Goal: Check status: Check status

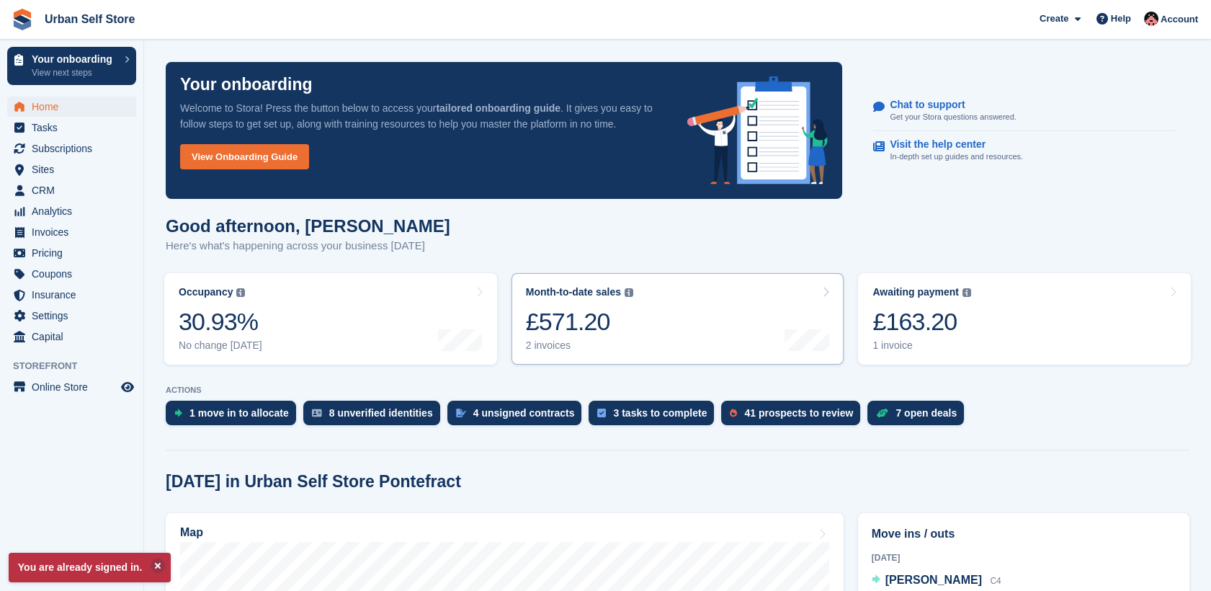
click at [652, 329] on link "Month-to-date sales The sum of all finalised invoices generated this month to d…" at bounding box center [677, 318] width 333 height 91
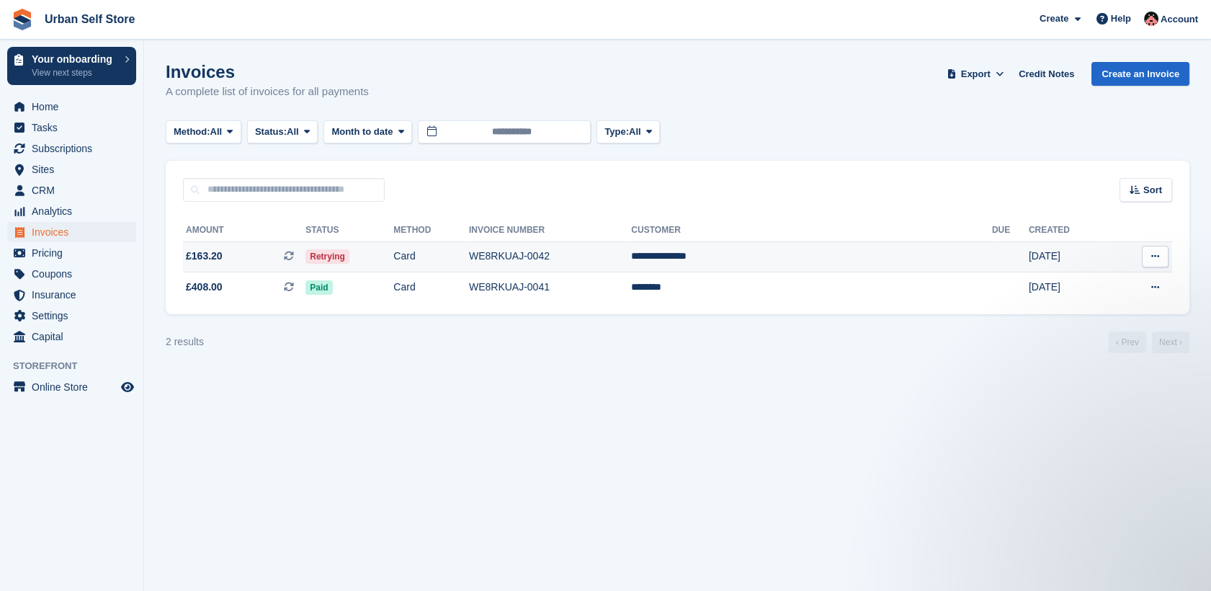
click at [259, 259] on span "£163.20 This is a recurring subscription invoice." at bounding box center [244, 255] width 122 height 15
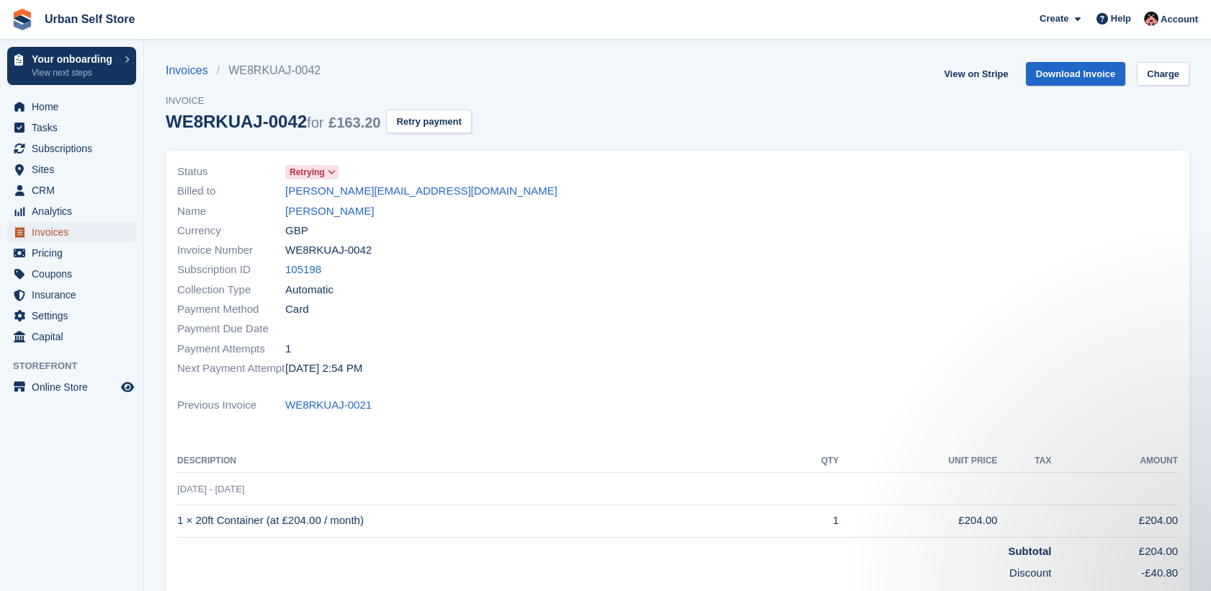
click at [48, 231] on span "Invoices" at bounding box center [75, 232] width 86 height 20
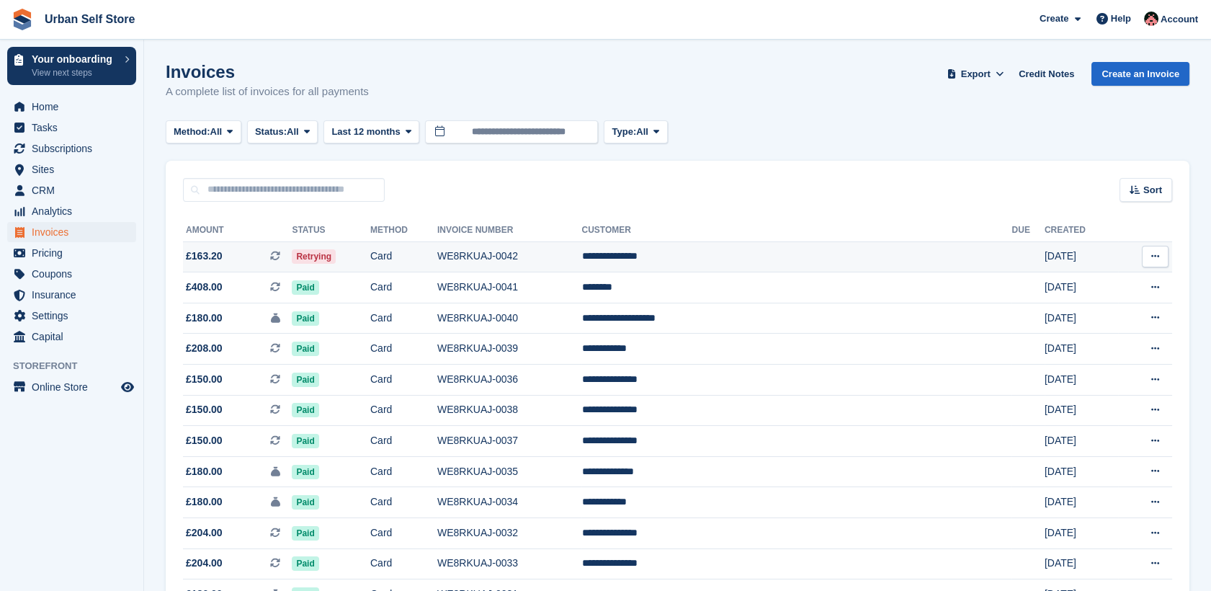
click at [370, 259] on td "Retrying" at bounding box center [331, 256] width 79 height 31
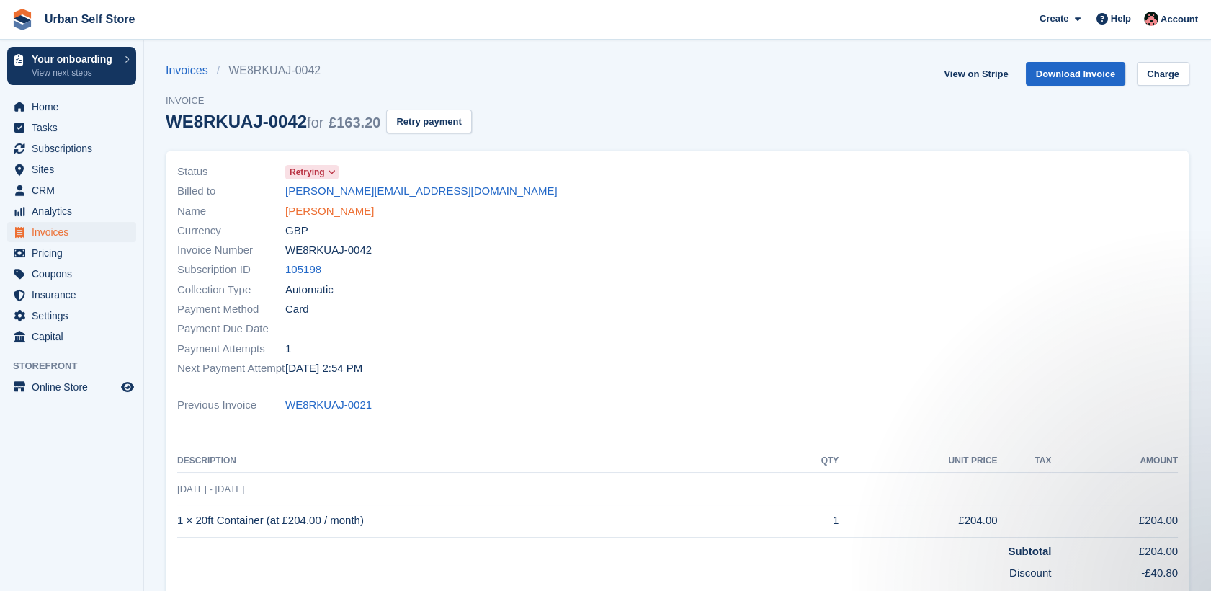
click at [340, 213] on link "[PERSON_NAME]" at bounding box center [329, 211] width 89 height 17
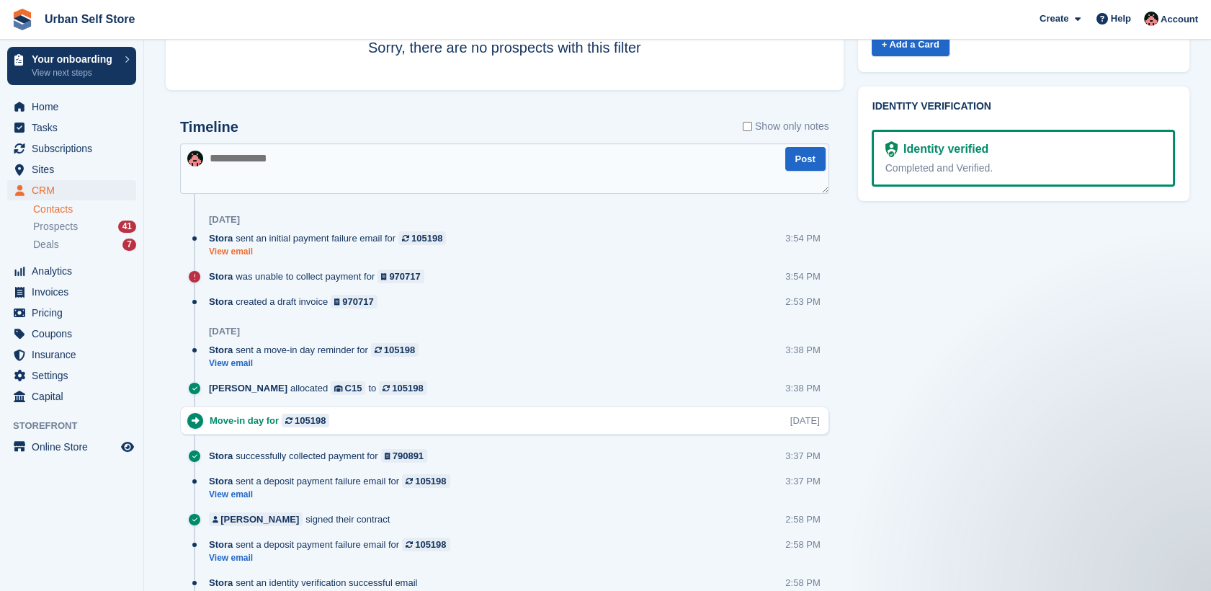
click at [220, 251] on link "View email" at bounding box center [331, 252] width 244 height 12
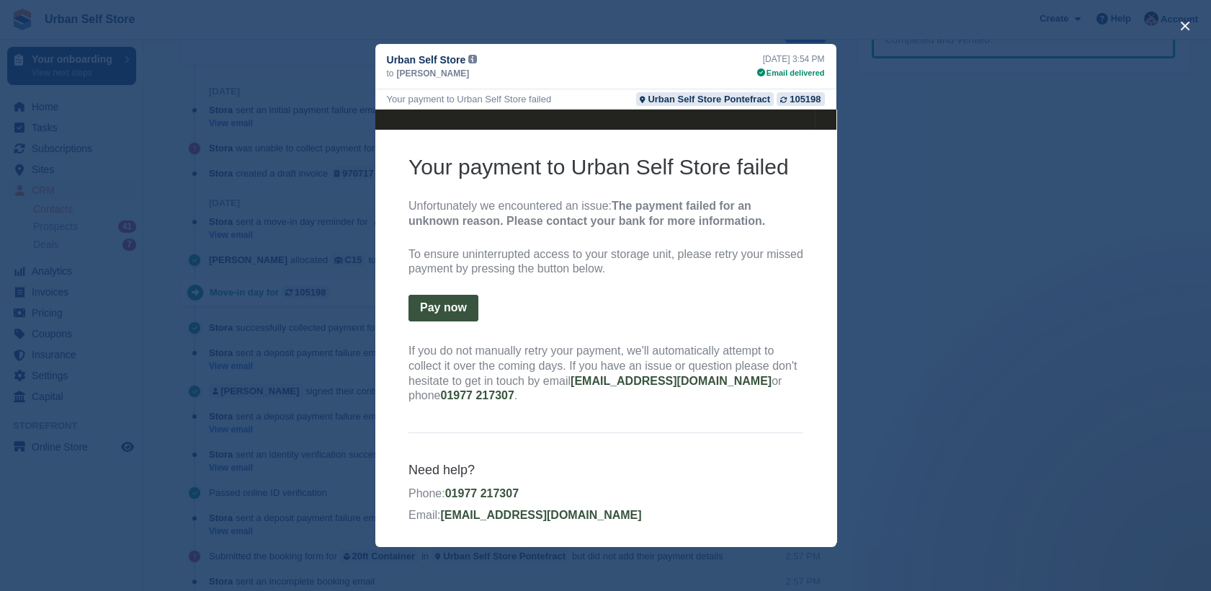
scroll to position [880, 0]
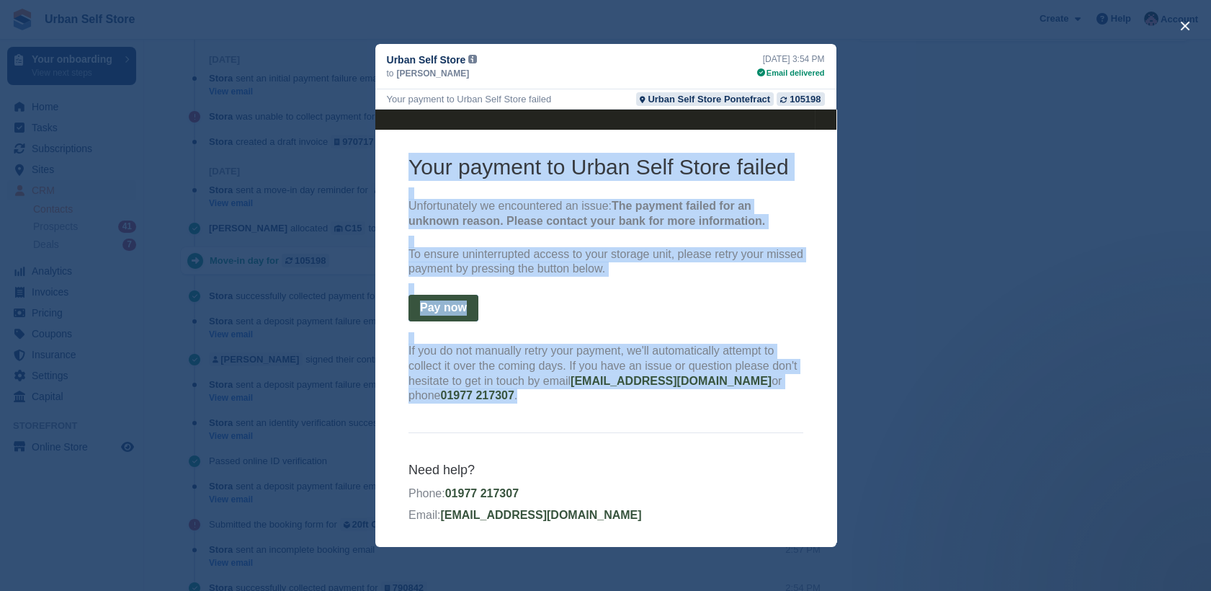
drag, startPoint x: 495, startPoint y: 397, endPoint x: 399, endPoint y: 166, distance: 250.2
click at [399, 166] on th "Your payment to Urban Self Store failed Unfortunately we encountered an issue: …" at bounding box center [605, 287] width 418 height 269
drag, startPoint x: 399, startPoint y: 166, endPoint x: 516, endPoint y: 176, distance: 117.1
copy tbody "Your payment to Urban Self Store failed Unfortunately we encountered an issue: …"
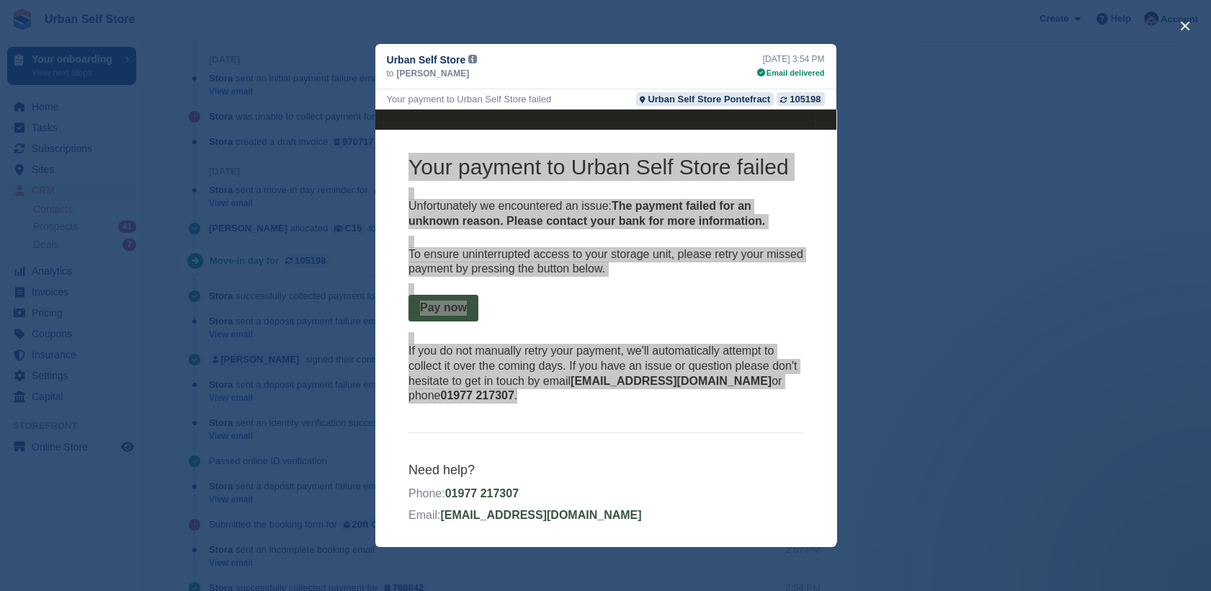
click at [330, 26] on div "close" at bounding box center [605, 295] width 1211 height 591
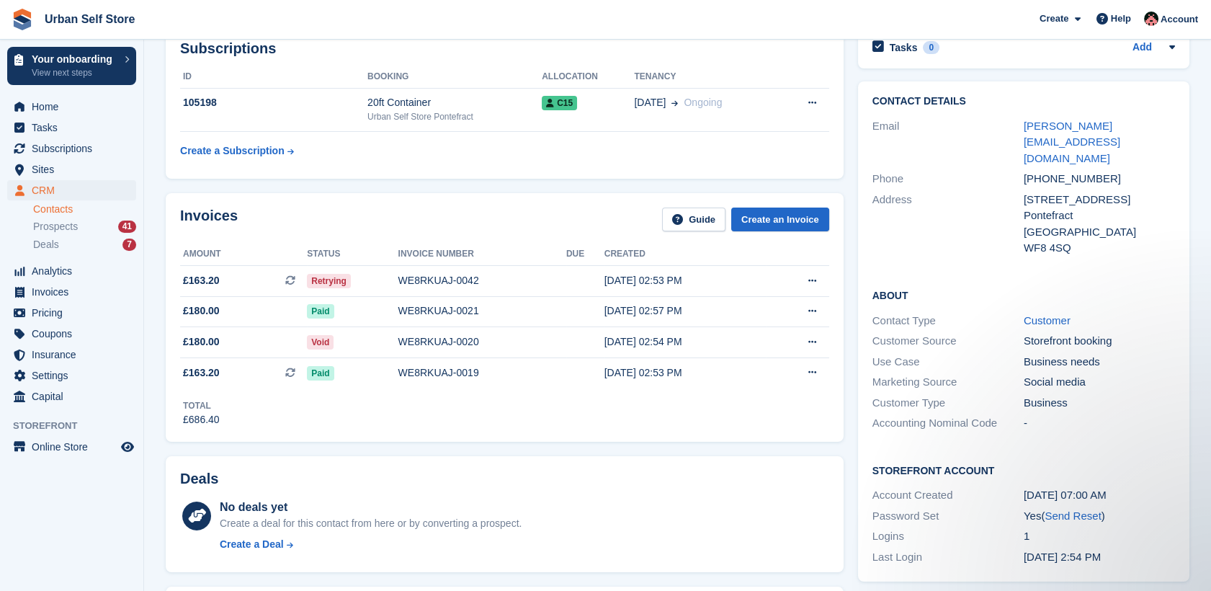
scroll to position [80, 0]
